Goal: Navigation & Orientation: Locate item on page

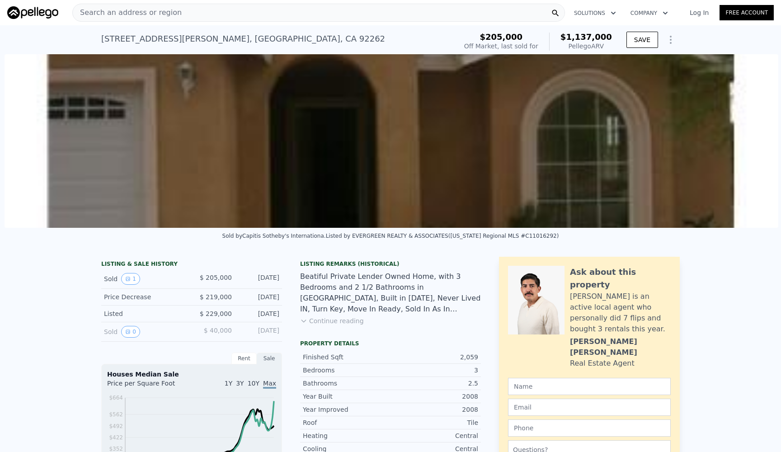
scroll to position [0, 414]
click at [428, 151] on img at bounding box center [391, 141] width 774 height 174
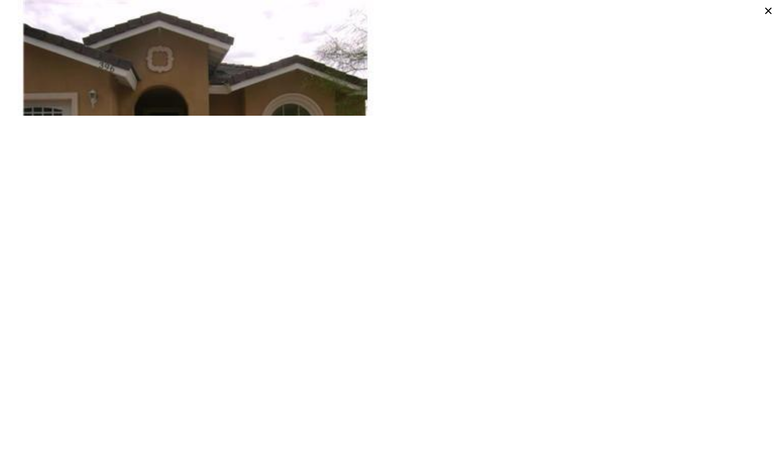
click at [330, 110] on img at bounding box center [196, 129] width 388 height 259
click at [772, 7] on icon at bounding box center [768, 11] width 14 height 14
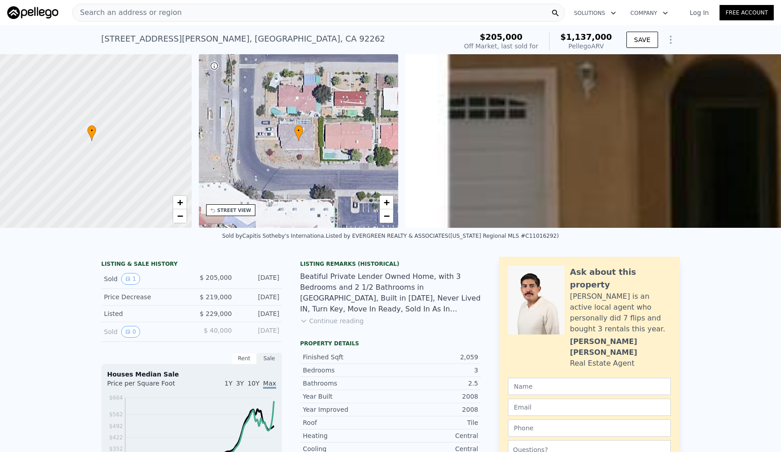
scroll to position [0, 4]
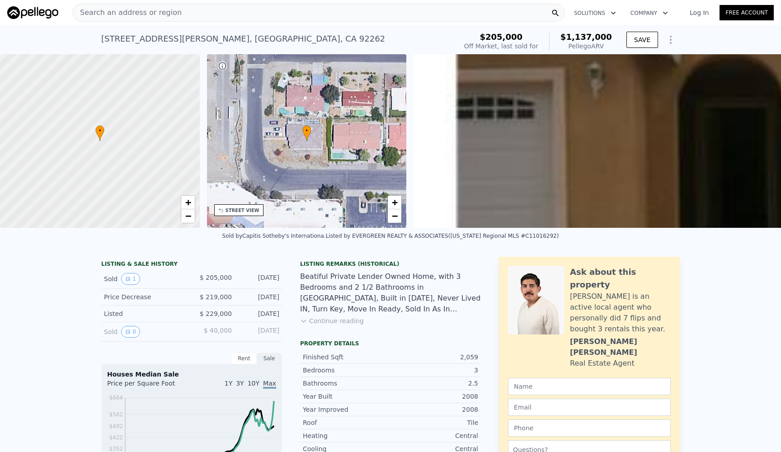
click at [231, 123] on div "• + −" at bounding box center [307, 141] width 200 height 174
click at [395, 212] on span "−" at bounding box center [395, 215] width 6 height 11
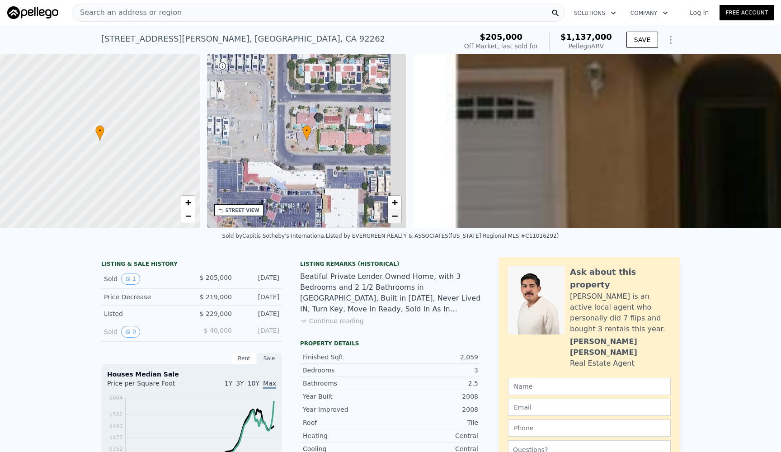
click at [395, 212] on span "−" at bounding box center [395, 215] width 6 height 11
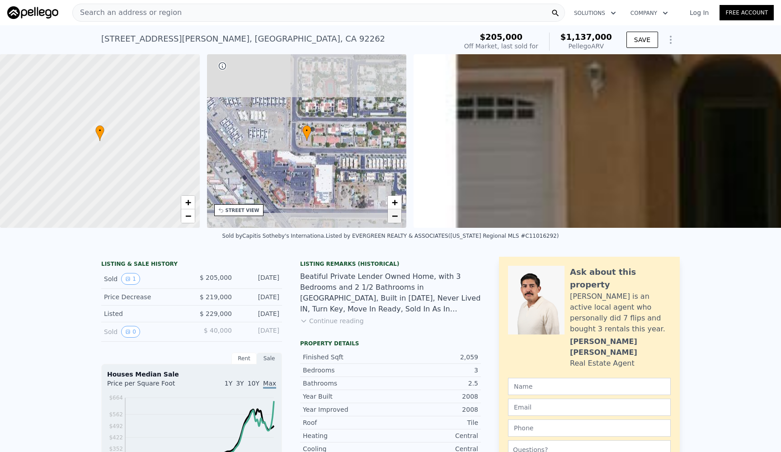
click at [395, 212] on span "−" at bounding box center [395, 215] width 6 height 11
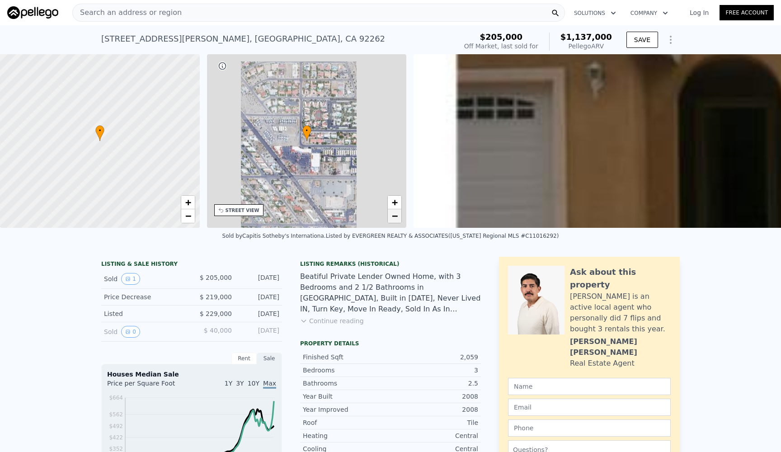
click at [395, 212] on span "−" at bounding box center [395, 215] width 6 height 11
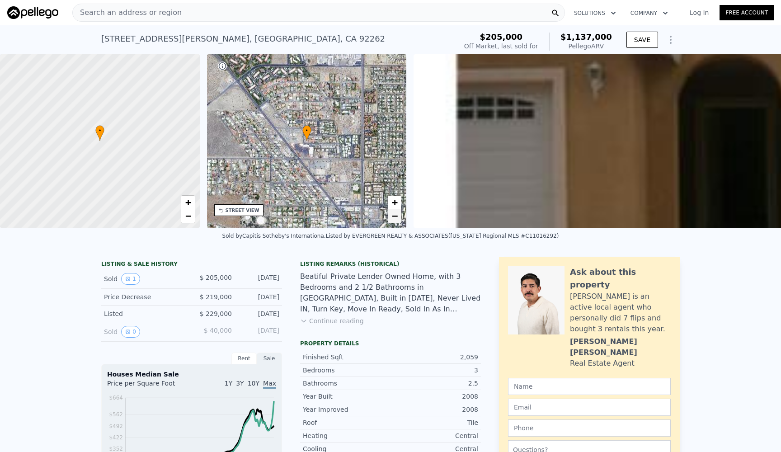
click at [395, 212] on span "−" at bounding box center [395, 215] width 6 height 11
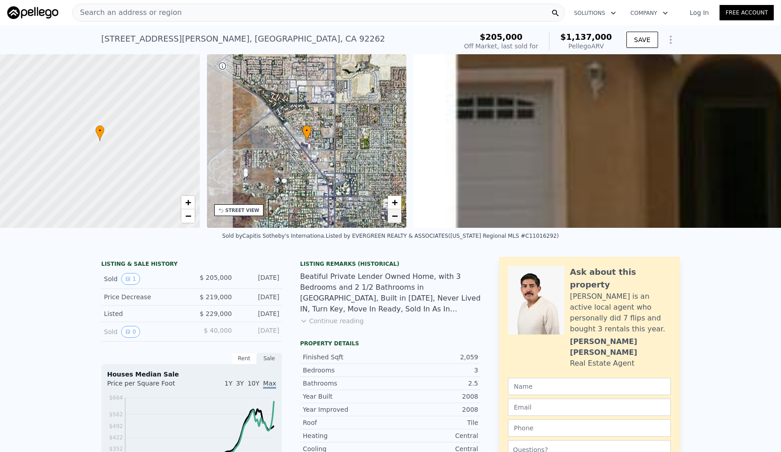
click at [395, 212] on span "−" at bounding box center [395, 215] width 6 height 11
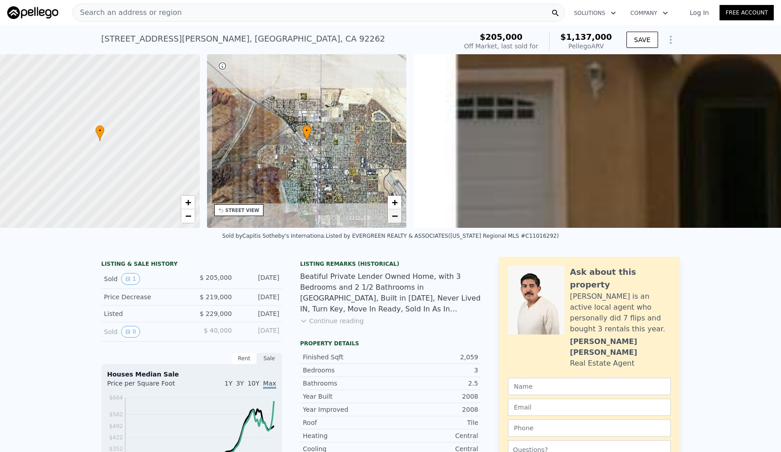
click at [395, 212] on span "−" at bounding box center [395, 215] width 6 height 11
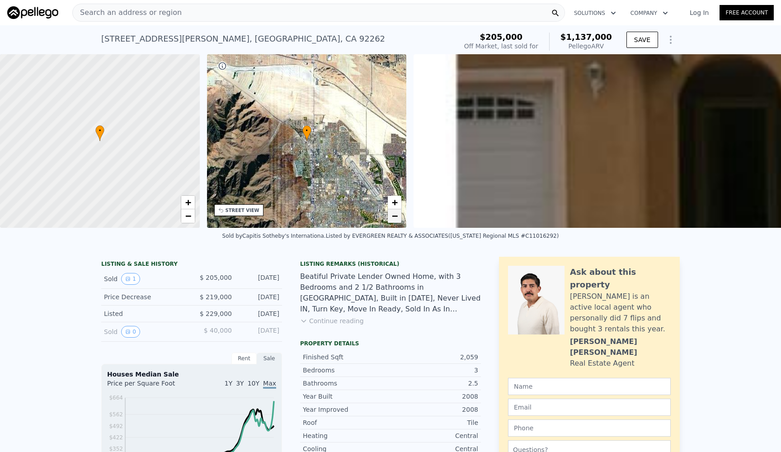
click at [395, 212] on span "−" at bounding box center [395, 215] width 6 height 11
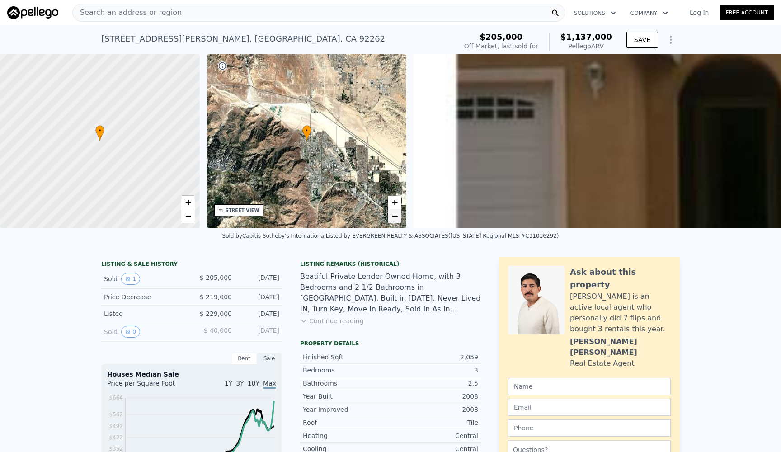
click at [395, 212] on span "−" at bounding box center [395, 215] width 6 height 11
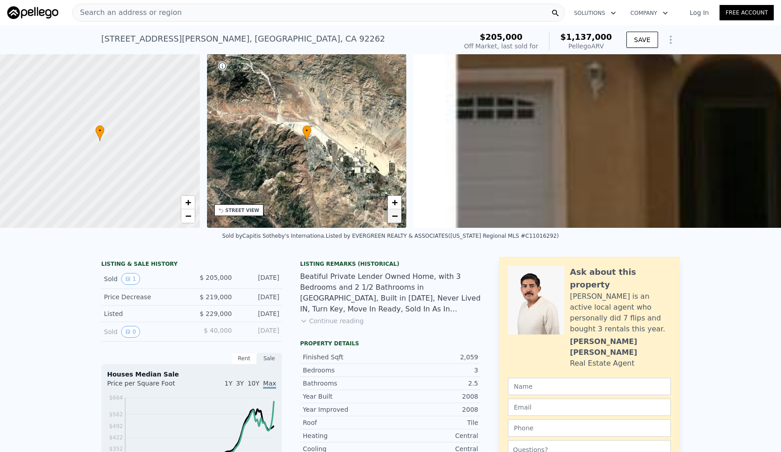
click at [395, 212] on span "−" at bounding box center [395, 215] width 6 height 11
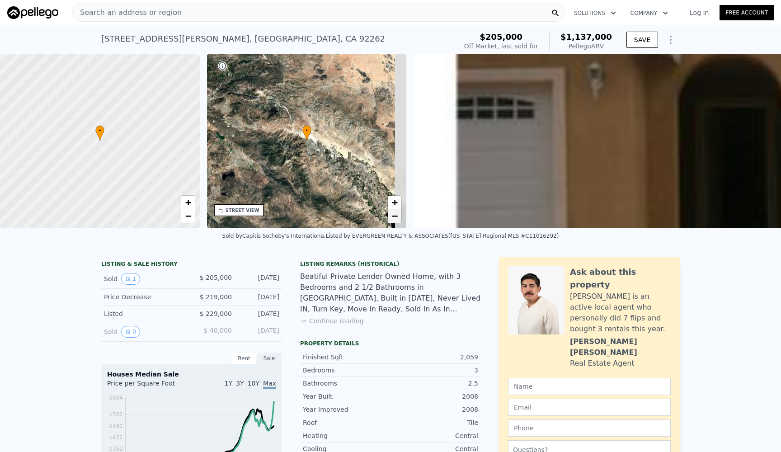
click at [395, 212] on span "−" at bounding box center [395, 215] width 6 height 11
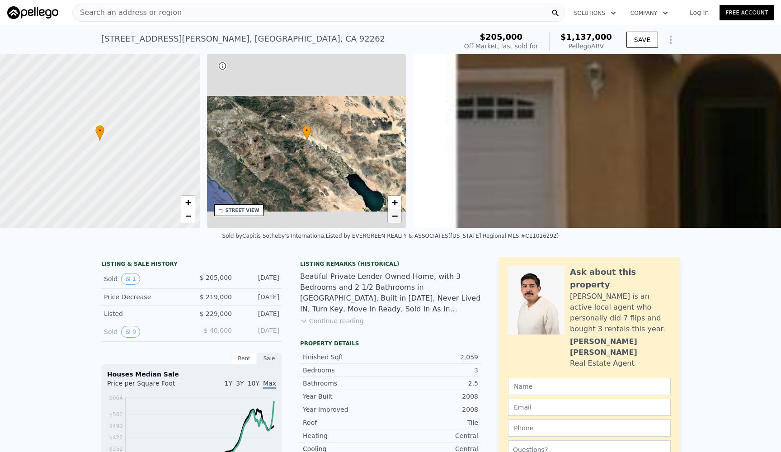
click at [395, 212] on span "−" at bounding box center [395, 215] width 6 height 11
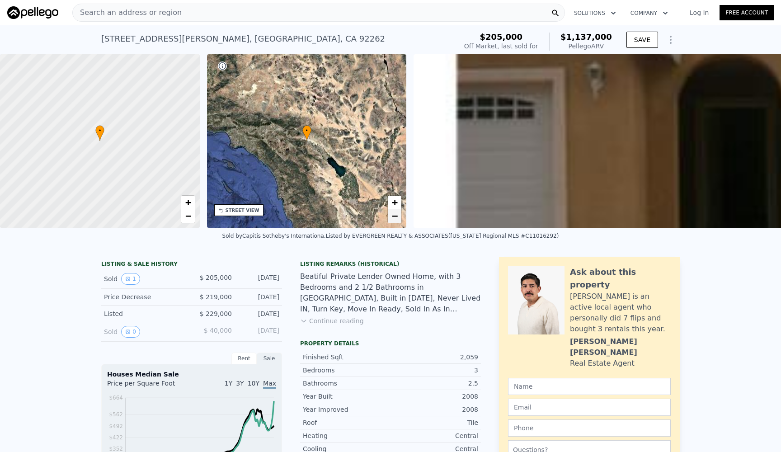
click at [395, 212] on span "−" at bounding box center [395, 215] width 6 height 11
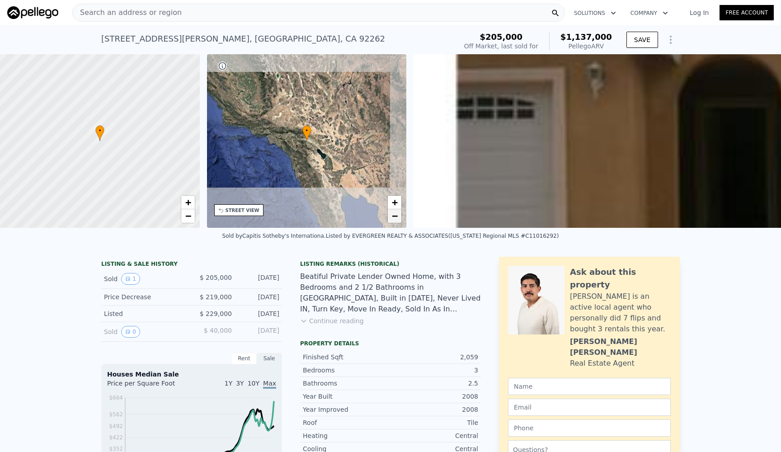
click at [395, 212] on span "−" at bounding box center [395, 215] width 6 height 11
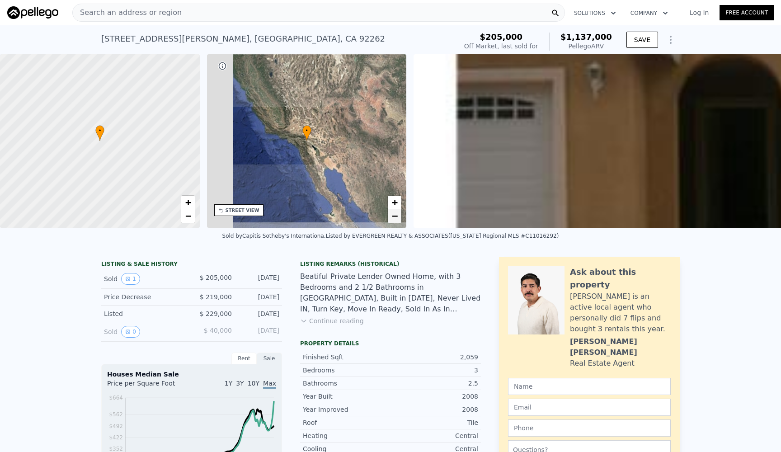
click at [395, 212] on span "−" at bounding box center [395, 215] width 6 height 11
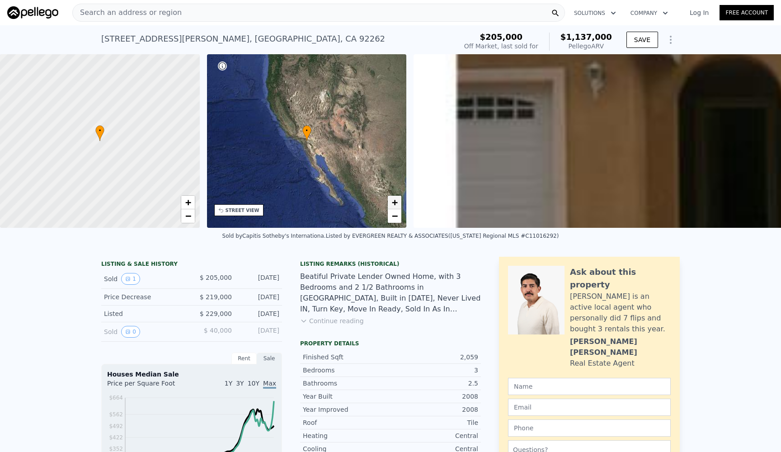
click at [397, 197] on span "+" at bounding box center [395, 202] width 6 height 11
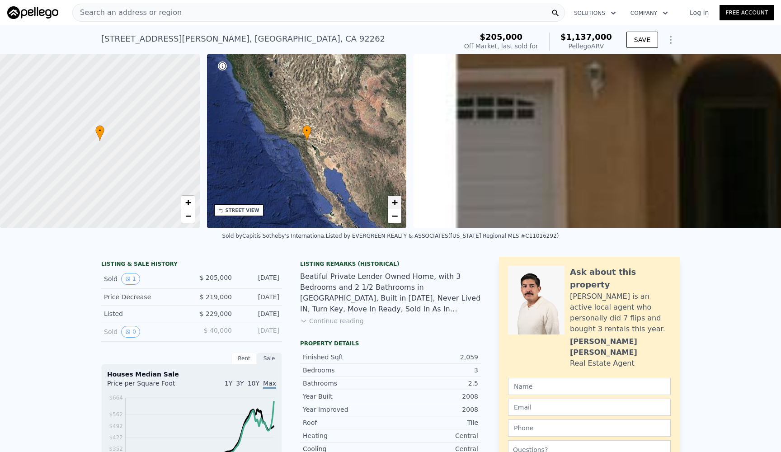
click at [397, 197] on span "+" at bounding box center [395, 202] width 6 height 11
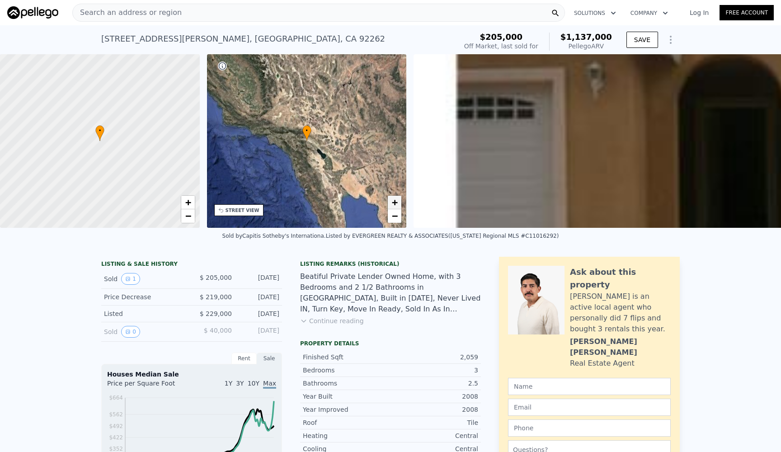
click at [397, 197] on span "+" at bounding box center [395, 202] width 6 height 11
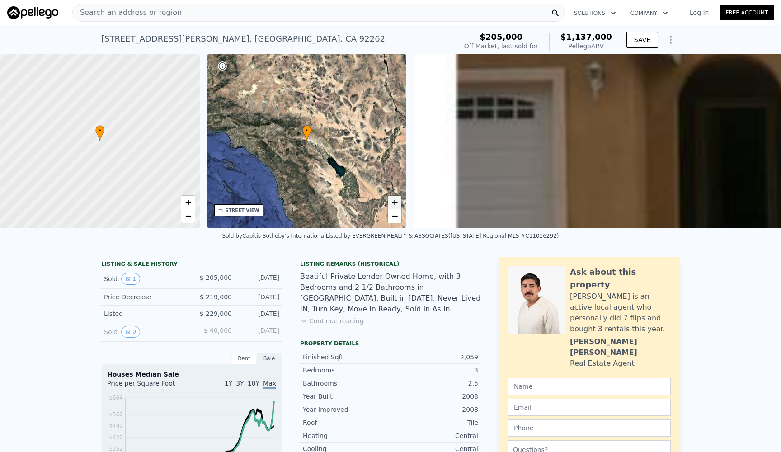
click at [397, 197] on span "+" at bounding box center [395, 202] width 6 height 11
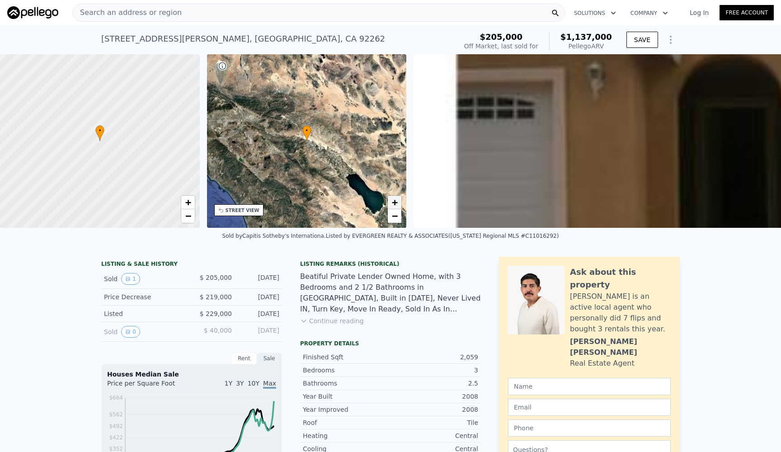
click at [397, 197] on span "+" at bounding box center [395, 202] width 6 height 11
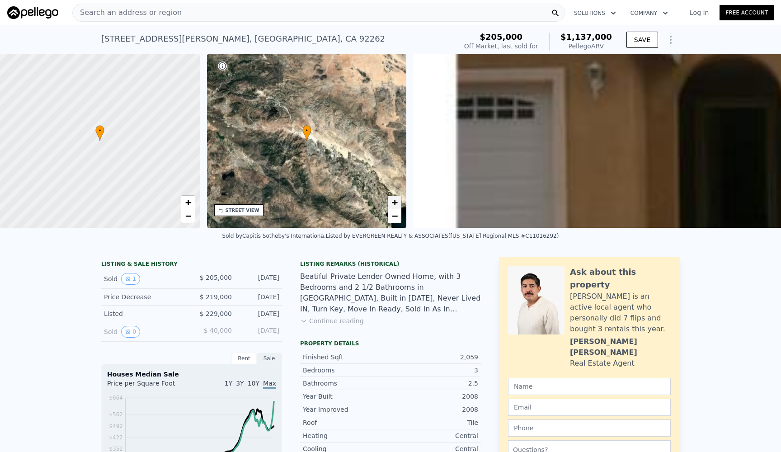
click at [397, 197] on span "+" at bounding box center [395, 202] width 6 height 11
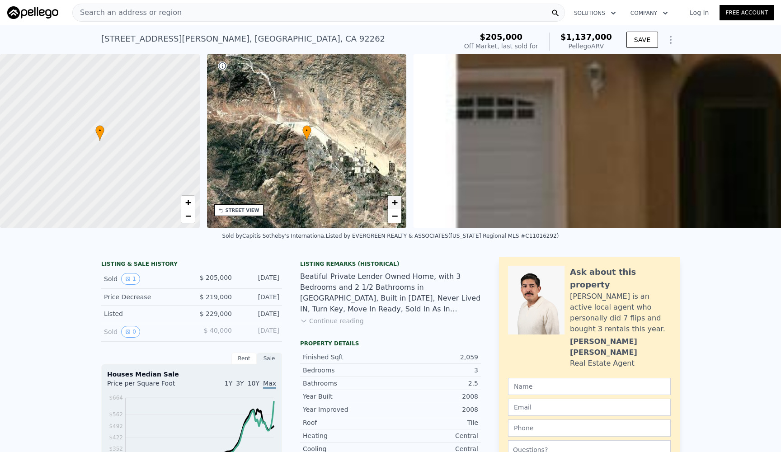
click at [397, 197] on span "+" at bounding box center [395, 202] width 6 height 11
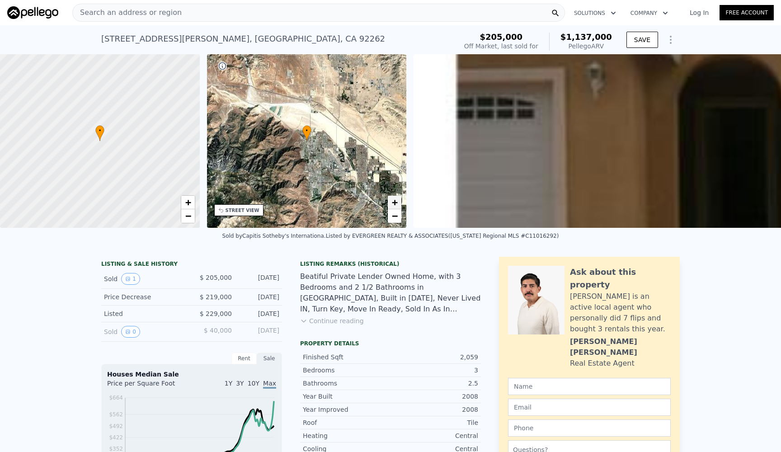
click at [397, 197] on span "+" at bounding box center [395, 202] width 6 height 11
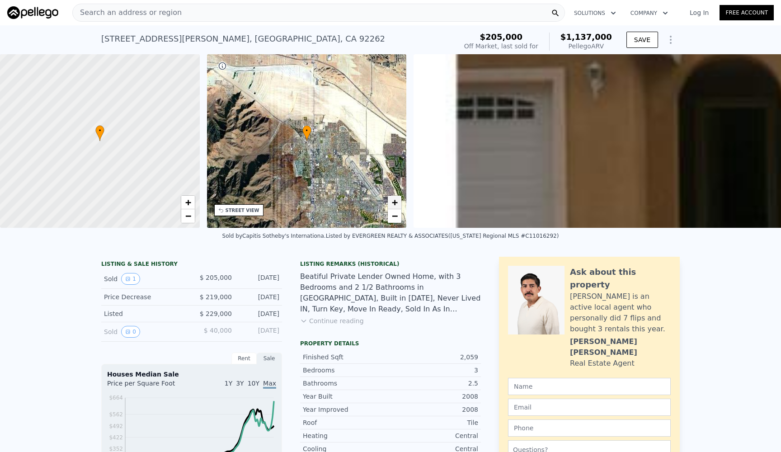
click at [397, 197] on span "+" at bounding box center [395, 202] width 6 height 11
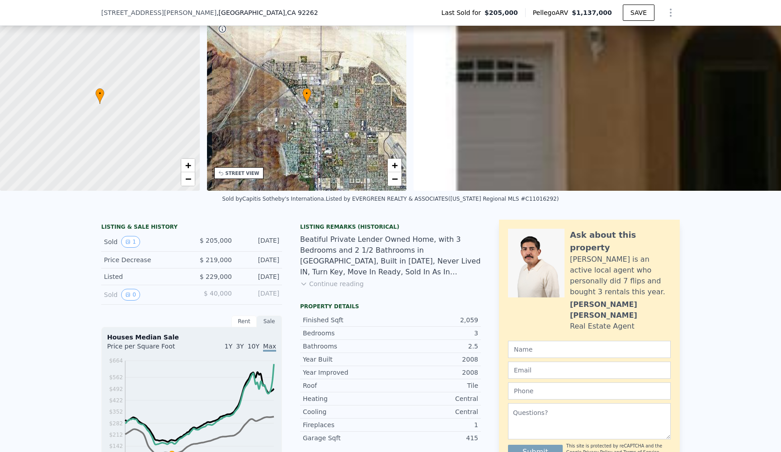
scroll to position [61, 0]
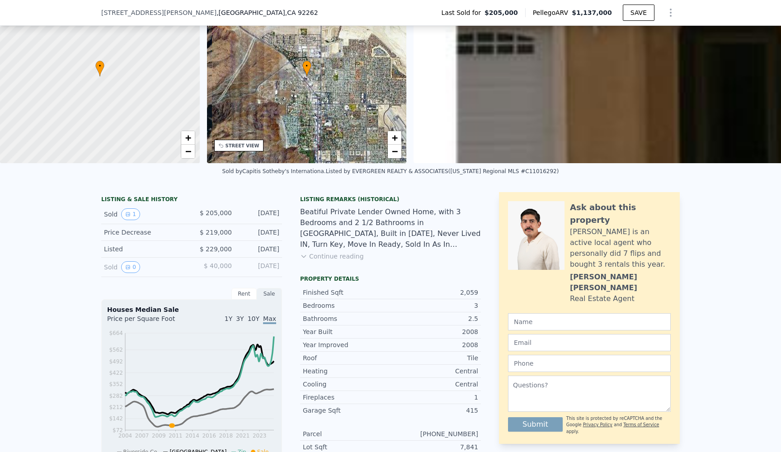
click at [345, 256] on button "Continue reading" at bounding box center [332, 256] width 64 height 9
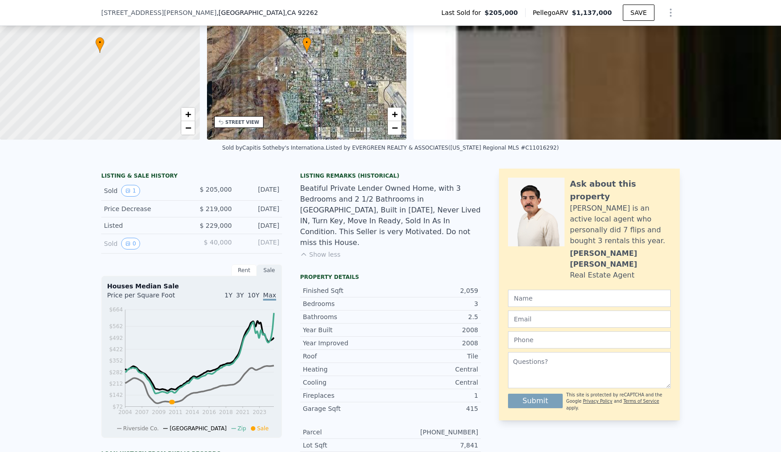
scroll to position [89, 0]
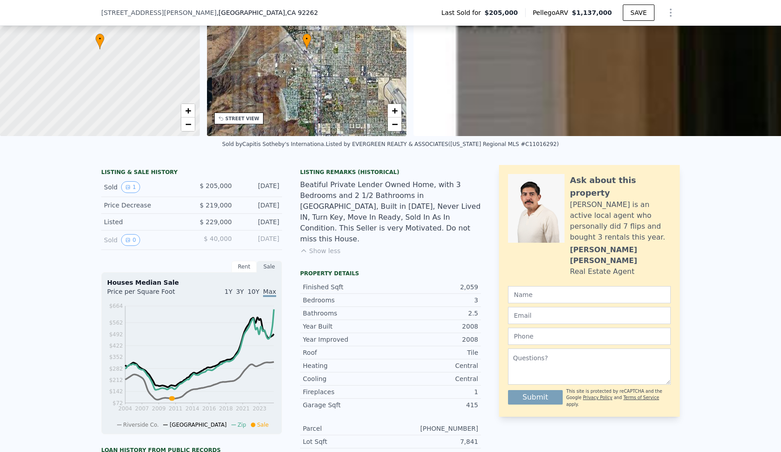
click at [325, 246] on button "Show less" at bounding box center [320, 250] width 40 height 9
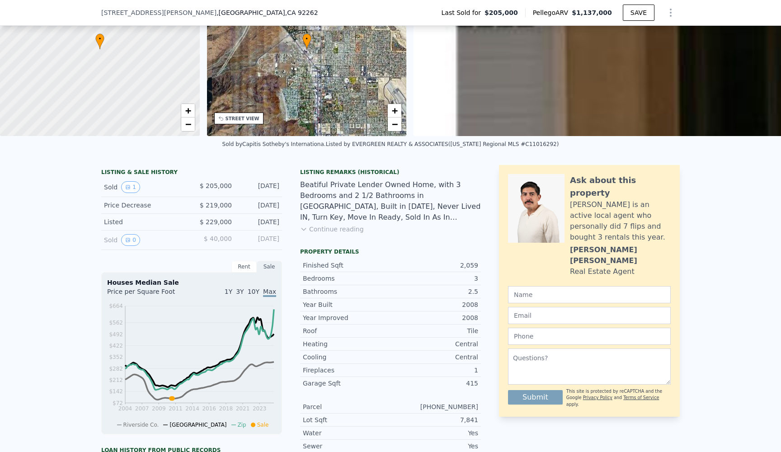
click at [327, 231] on button "Continue reading" at bounding box center [332, 229] width 64 height 9
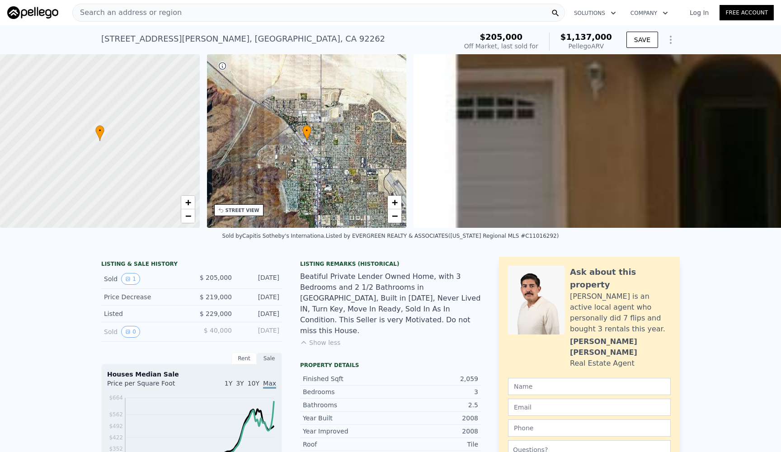
scroll to position [0, 0]
